Goal: Information Seeking & Learning: Learn about a topic

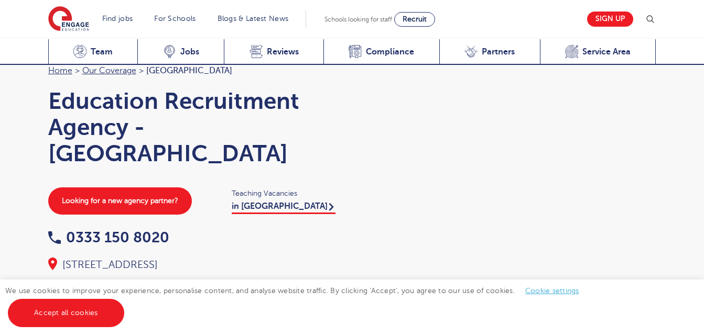
scroll to position [3321, 0]
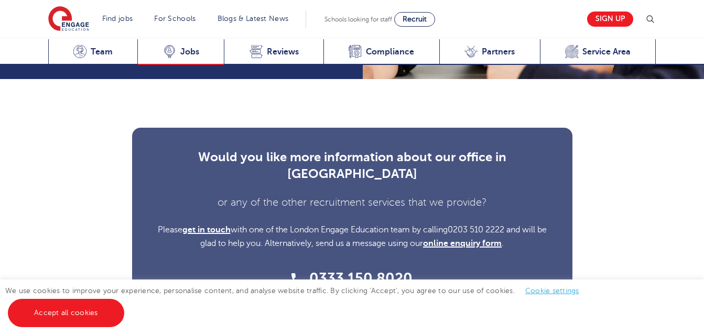
click at [196, 49] on span "Jobs" at bounding box center [189, 52] width 19 height 10
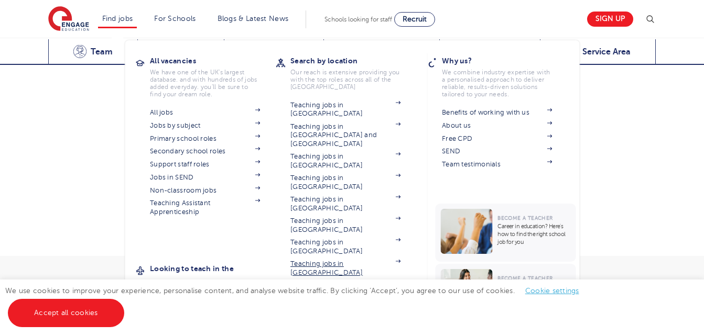
scroll to position [3426, 0]
click at [318, 324] on link "Teaching jobs in [GEOGRAPHIC_DATA]" at bounding box center [345, 332] width 110 height 17
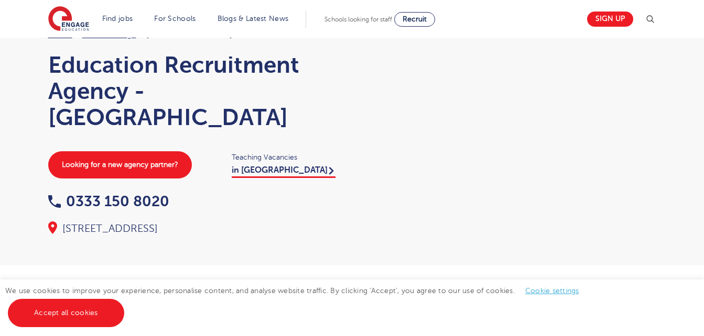
scroll to position [0, 0]
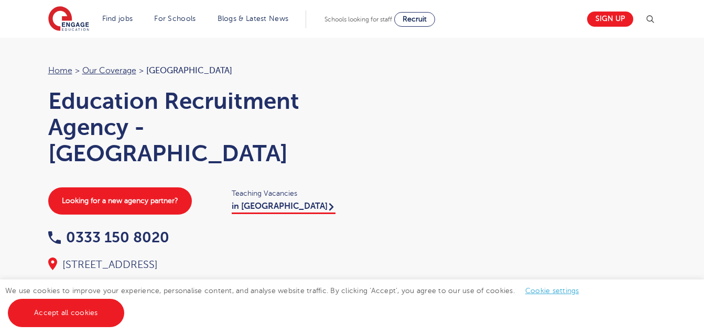
drag, startPoint x: 417, startPoint y: 194, endPoint x: 377, endPoint y: 196, distance: 40.4
drag, startPoint x: 377, startPoint y: 196, endPoint x: 354, endPoint y: 183, distance: 26.1
click at [354, 183] on div "Show Location Map Show Less Location Map" at bounding box center [509, 158] width 314 height 189
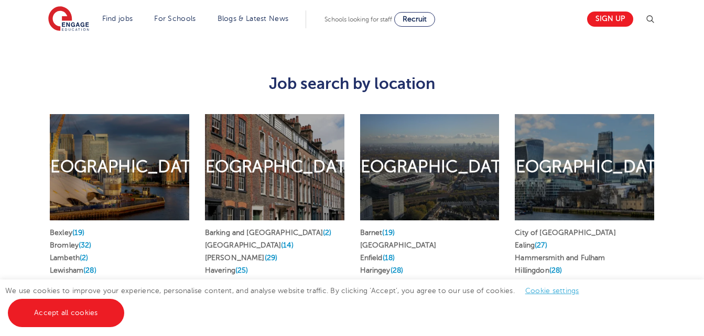
scroll to position [553, 0]
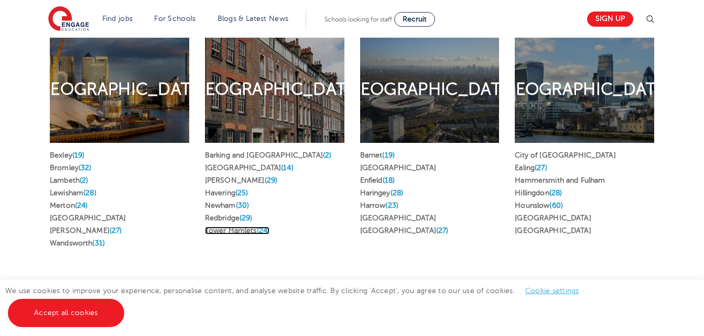
click at [229, 227] on link "Tower Hamlets (24)" at bounding box center [237, 231] width 64 height 8
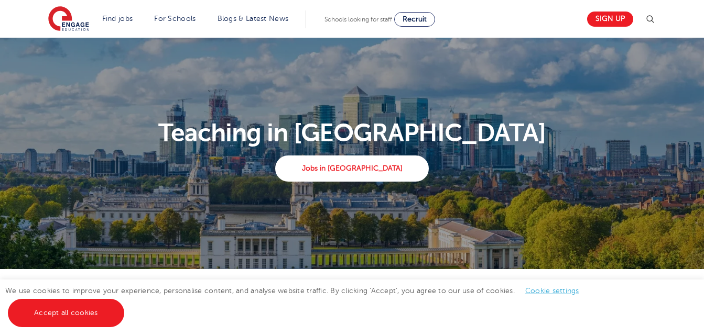
scroll to position [553, 0]
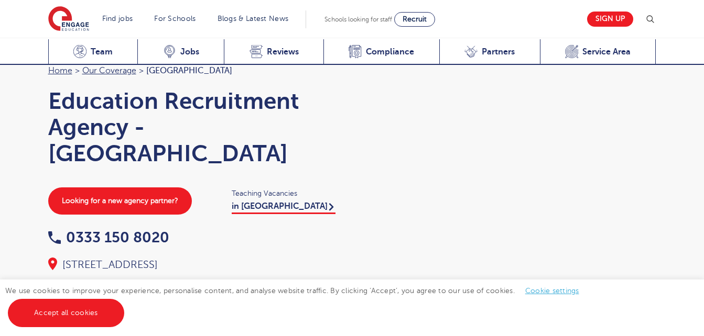
scroll to position [3319, 0]
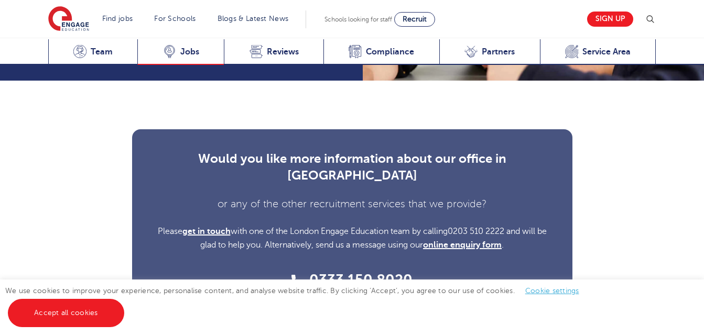
click at [191, 48] on span "Jobs" at bounding box center [189, 52] width 19 height 10
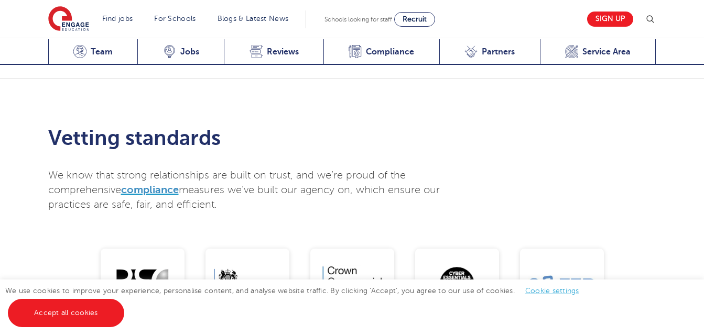
scroll to position [2321, 0]
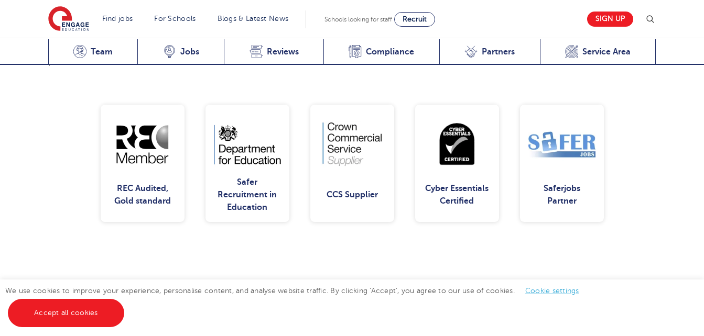
scroll to position [1771, 0]
